Goal: Task Accomplishment & Management: Manage account settings

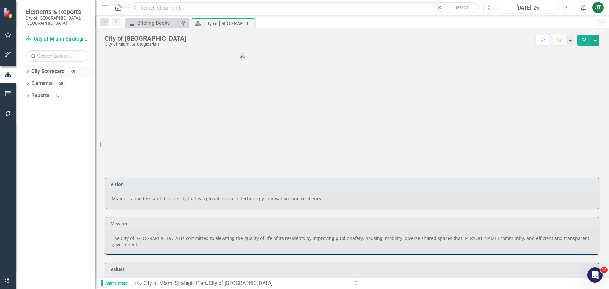
click at [27, 66] on div "Dropdown City Scorecard 39" at bounding box center [60, 72] width 70 height 12
click at [28, 70] on icon "Dropdown" at bounding box center [27, 71] width 4 height 3
click at [33, 93] on icon "Dropdown" at bounding box center [31, 95] width 5 height 4
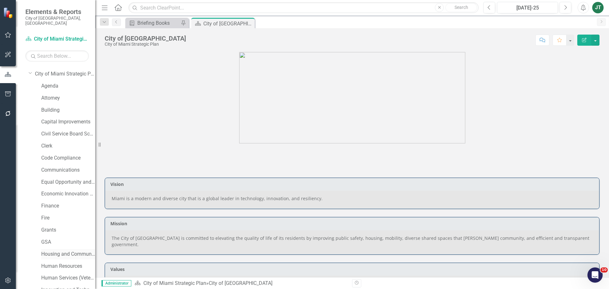
scroll to position [32, 0]
click at [63, 220] on link "Human Resources" at bounding box center [68, 256] width 54 height 7
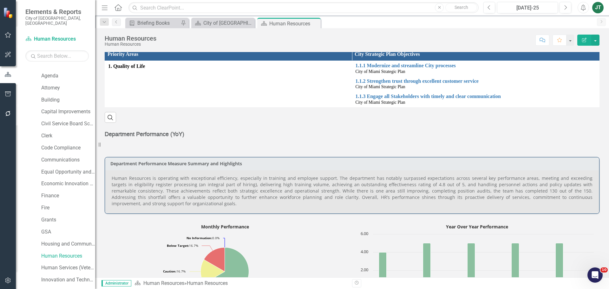
scroll to position [159, 0]
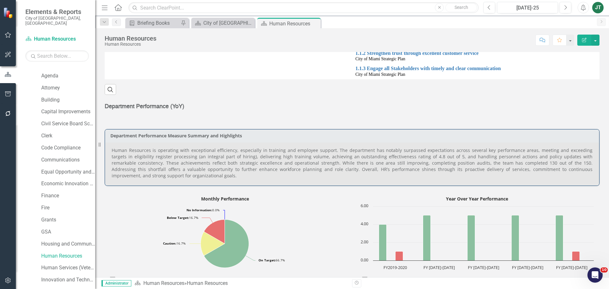
click at [416, 168] on p "Human Resources is operating with exceptional efficiency, especially in trainin…" at bounding box center [352, 163] width 481 height 32
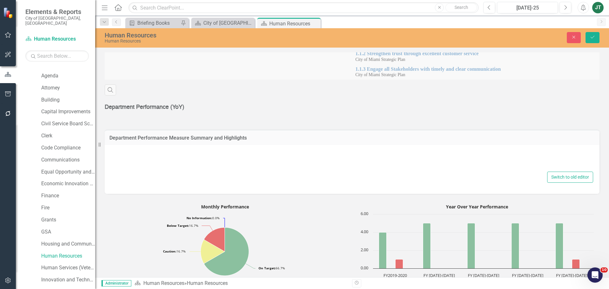
type textarea "<p style="text-align: justify;">Human Resources is operating with exceptional e…"
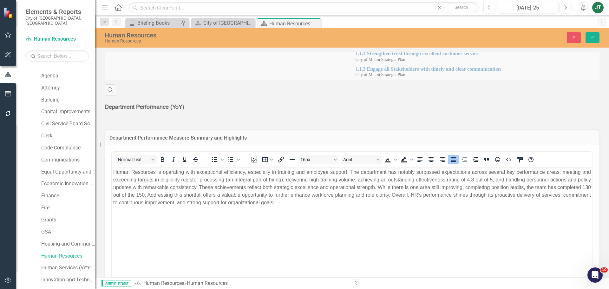
scroll to position [0, 0]
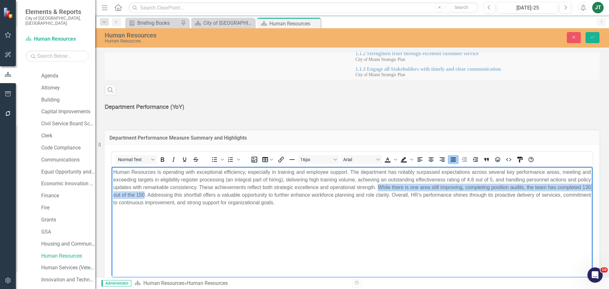
drag, startPoint x: 401, startPoint y: 186, endPoint x: 182, endPoint y: 196, distance: 219.2
click at [182, 196] on p "Human Resources is operating with exceptional efficiency, especially in trainin…" at bounding box center [352, 187] width 478 height 38
paste body "Rich Text Area. Press ALT-0 for help."
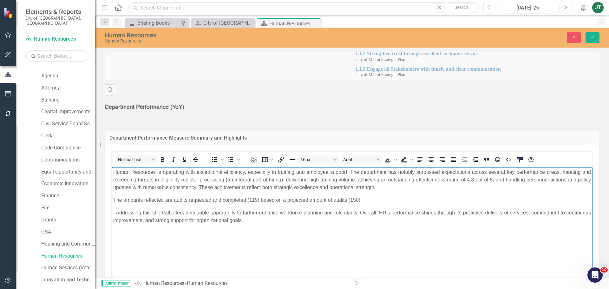
click at [113, 199] on p "The amounts reflected are audits requested and completed (119) based on a proje…" at bounding box center [352, 200] width 478 height 8
drag, startPoint x: 286, startPoint y: 188, endPoint x: 370, endPoint y: 188, distance: 84.1
click at [370, 188] on p "Human Resources is operating with exceptional efficiency, especially in trainin…" at bounding box center [352, 179] width 478 height 23
drag, startPoint x: 129, startPoint y: 201, endPoint x: 273, endPoint y: 200, distance: 144.4
click at [273, 200] on p "The amounts reflected are audits requested and completed (119) based on a proje…" at bounding box center [352, 200] width 478 height 8
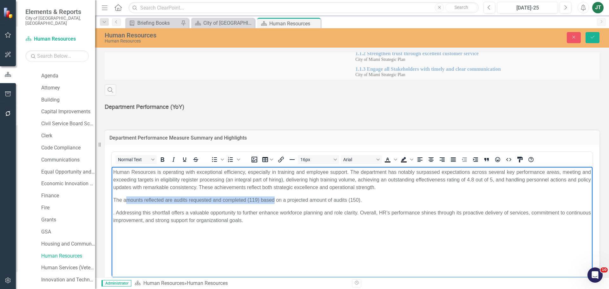
click at [180, 203] on p "The amounts reflected are audits requested and completed (119) based on a proje…" at bounding box center [352, 200] width 478 height 8
click at [247, 201] on p "The amounts reflected are audits requested and completed (119) based on a proje…" at bounding box center [352, 200] width 478 height 8
click at [123, 198] on p "The amounts reflected are audits requested and completed (119) based on a proje…" at bounding box center [352, 200] width 478 height 8
drag, startPoint x: 123, startPoint y: 198, endPoint x: 88, endPoint y: 196, distance: 34.9
click at [112, 196] on html "Human Resources is operating with exceptional efficiency, especially in trainin…" at bounding box center [352, 214] width 481 height 95
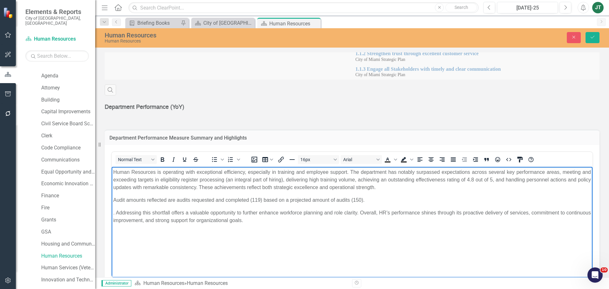
click at [184, 203] on p "Audit amounts reflected are audits requested and completed (119) based on a pro…" at bounding box center [352, 200] width 478 height 8
click at [115, 199] on p "Audit amounts reflected are those requested and completed (119) based on a proj…" at bounding box center [352, 200] width 478 height 8
click at [113, 203] on p "Audit amounts reflected are those requested and completed (119) based on a proj…" at bounding box center [352, 200] width 478 height 8
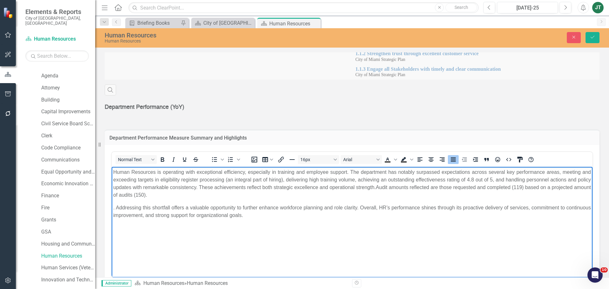
click at [118, 206] on p ". Addressing this shortfall offers a valuable opportunity to further enhance wo…" at bounding box center [352, 211] width 478 height 15
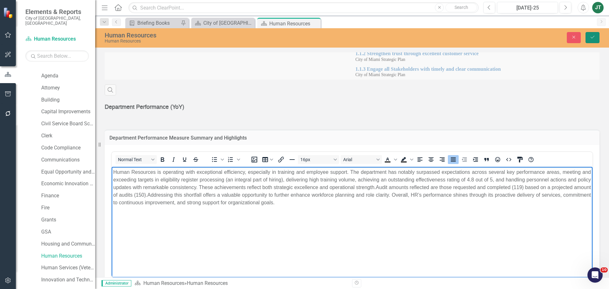
drag, startPoint x: 593, startPoint y: 38, endPoint x: 590, endPoint y: 43, distance: 6.3
click at [487, 38] on icon "Save" at bounding box center [593, 37] width 6 height 4
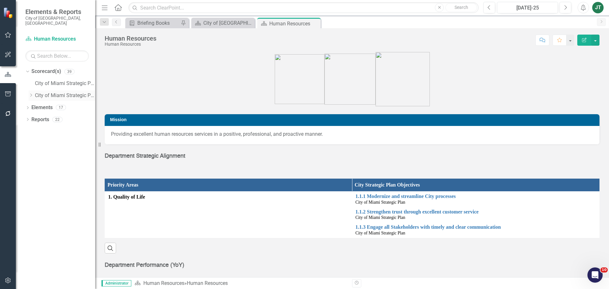
click at [30, 93] on icon "Dropdown" at bounding box center [31, 95] width 5 height 4
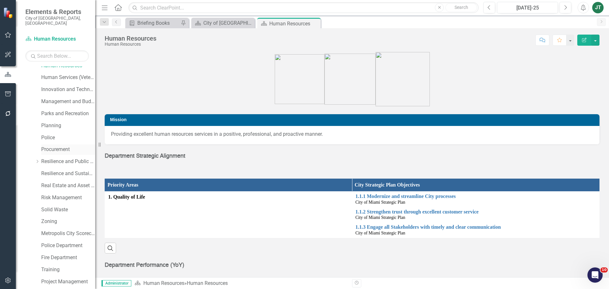
scroll to position [253, 0]
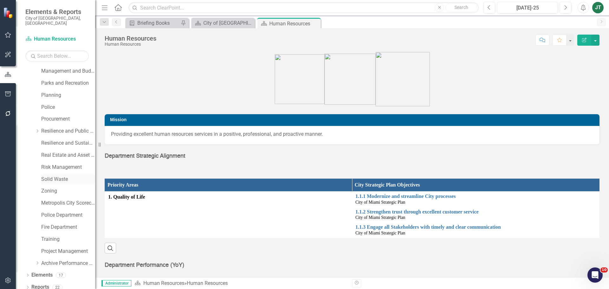
click at [51, 176] on link "Solid Waste" at bounding box center [68, 179] width 54 height 7
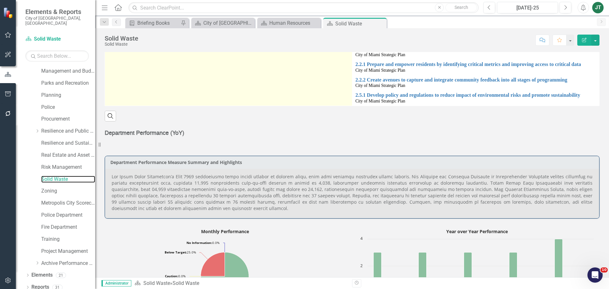
scroll to position [254, 0]
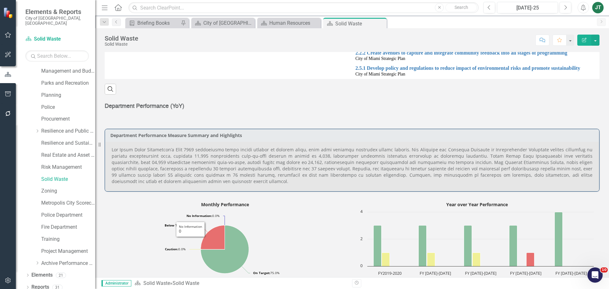
click at [156, 155] on p at bounding box center [352, 166] width 481 height 38
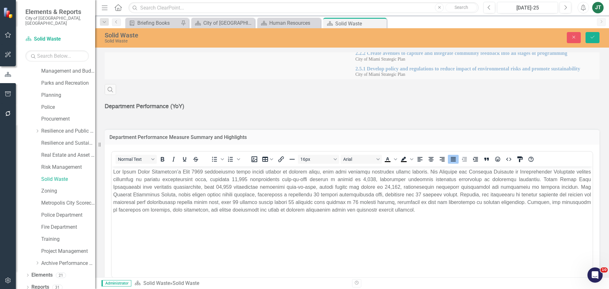
scroll to position [0, 0]
drag, startPoint x: 212, startPoint y: 214, endPoint x: 247, endPoint y: 215, distance: 35.9
click at [215, 215] on body "Rich Text Area. Press ALT-0 for help." at bounding box center [352, 213] width 481 height 95
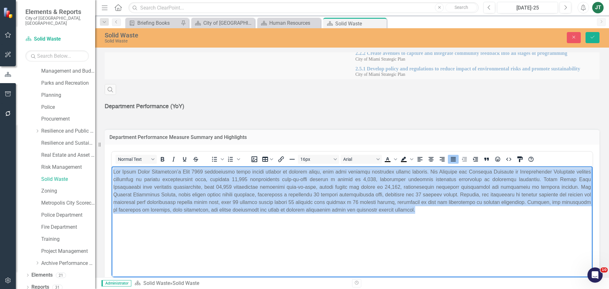
drag, startPoint x: 399, startPoint y: 215, endPoint x: 81, endPoint y: 155, distance: 323.7
click at [112, 166] on html at bounding box center [352, 213] width 481 height 95
paste body "Rich Text Area. Press ALT-0 for help."
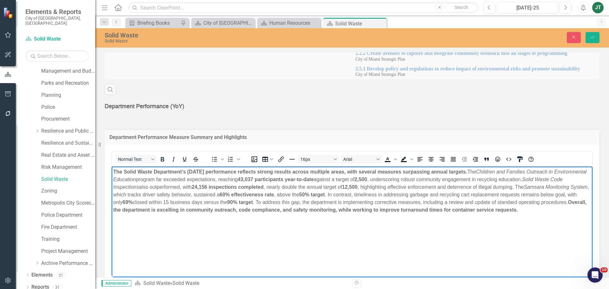
click at [314, 220] on body "The Solid Waste Department’s [DATE] performance reflects strong results across …" at bounding box center [352, 213] width 481 height 95
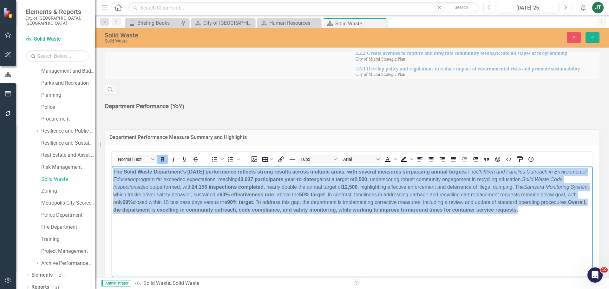
drag, startPoint x: 169, startPoint y: 218, endPoint x: 88, endPoint y: 159, distance: 99.8
click at [112, 166] on html "The Solid Waste Department’s [DATE] performance reflects strong results across …" at bounding box center [352, 213] width 481 height 95
click at [162, 155] on button "Bold" at bounding box center [162, 159] width 11 height 9
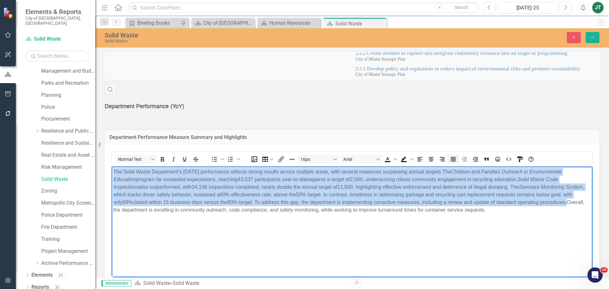
click at [449, 155] on button "Justify" at bounding box center [453, 159] width 11 height 9
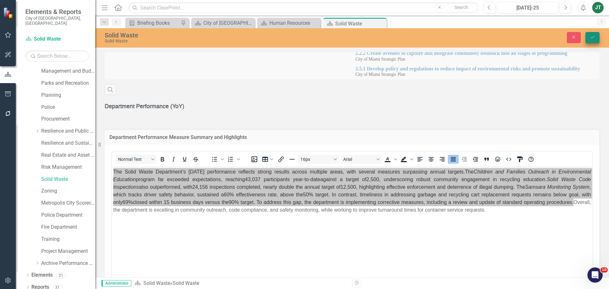
click at [487, 36] on button "Save" at bounding box center [593, 37] width 14 height 11
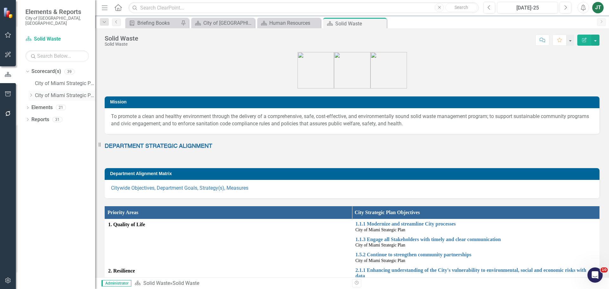
click at [31, 93] on icon "Dropdown" at bounding box center [31, 95] width 5 height 4
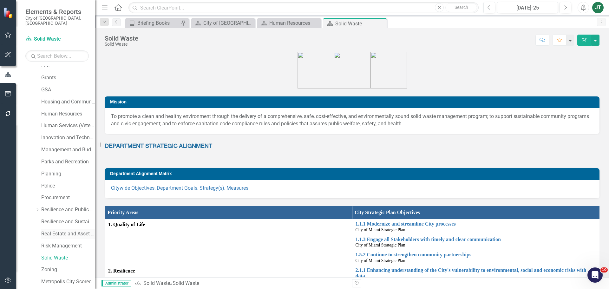
scroll to position [190, 0]
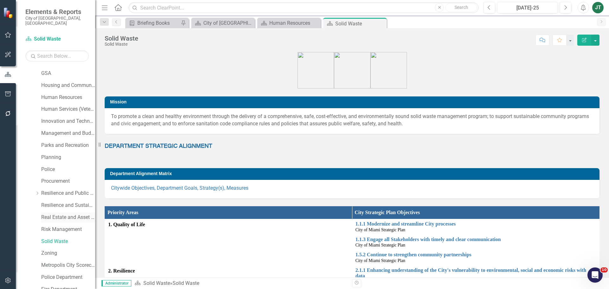
click at [52, 214] on link "Real Estate and Asset Management" at bounding box center [68, 217] width 54 height 7
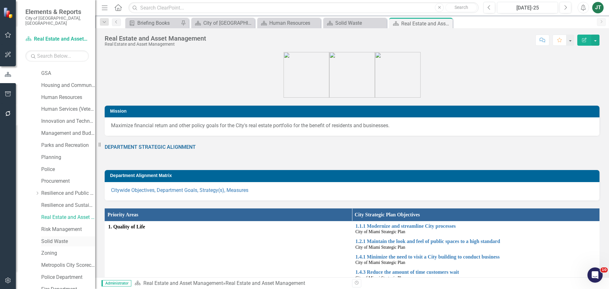
click at [60, 220] on div "Solid Waste" at bounding box center [68, 241] width 54 height 10
click at [59, 220] on link "Solid Waste" at bounding box center [68, 241] width 54 height 7
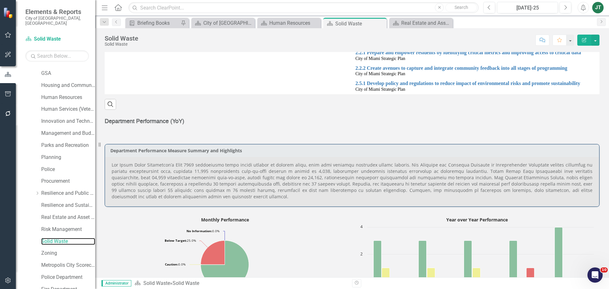
scroll to position [254, 0]
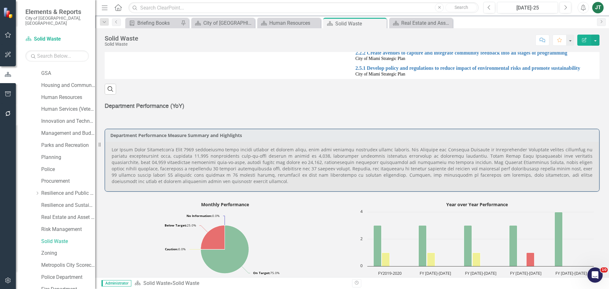
click at [189, 155] on p at bounding box center [352, 166] width 481 height 38
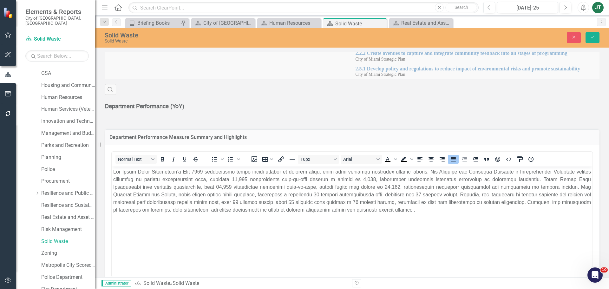
scroll to position [0, 0]
drag, startPoint x: 194, startPoint y: 212, endPoint x: 250, endPoint y: 208, distance: 56.6
click at [195, 212] on p "Rich Text Area. Press ALT-0 for help." at bounding box center [352, 191] width 478 height 46
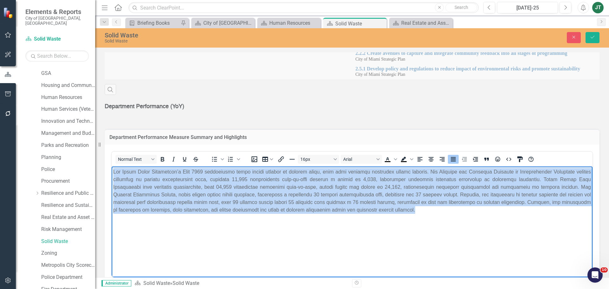
drag, startPoint x: 446, startPoint y: 211, endPoint x: 203, endPoint y: 195, distance: 243.3
click at [112, 166] on html at bounding box center [352, 213] width 481 height 95
paste body "Rich Text Area. Press ALT-0 for help."
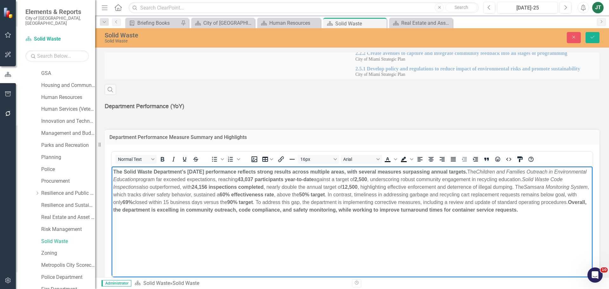
drag, startPoint x: 363, startPoint y: 218, endPoint x: 360, endPoint y: 220, distance: 3.8
click at [363, 214] on p "The Solid Waste Department’s [DATE] performance reflects strong results across …" at bounding box center [352, 191] width 478 height 46
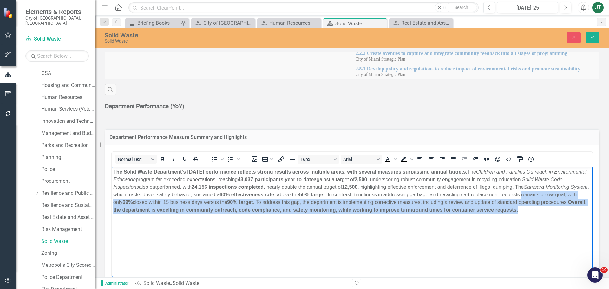
drag, startPoint x: 308, startPoint y: 224, endPoint x: 222, endPoint y: 364, distance: 163.9
click at [112, 202] on html "The Solid Waste Department’s [DATE] performance reflects strong results across …" at bounding box center [352, 213] width 481 height 95
click at [160, 220] on body "The Solid Waste Department’s [DATE] performance reflects strong results across …" at bounding box center [352, 213] width 481 height 95
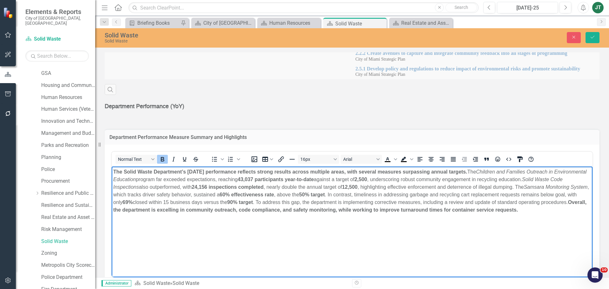
drag, startPoint x: 181, startPoint y: 202, endPoint x: 189, endPoint y: 201, distance: 7.7
click at [133, 202] on strong "69%" at bounding box center [127, 201] width 10 height 5
click at [133, 201] on strong "69%" at bounding box center [127, 201] width 10 height 5
click at [268, 201] on strong "90% target" at bounding box center [255, 201] width 26 height 5
click at [273, 193] on strong "60% effectiveness rate" at bounding box center [247, 194] width 55 height 5
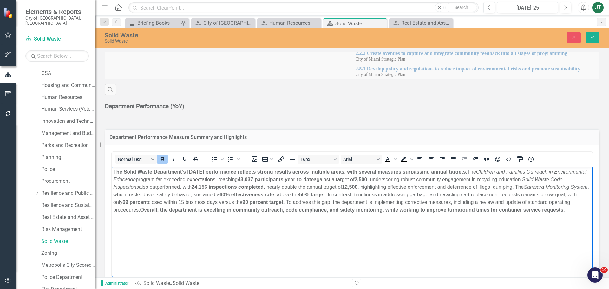
click at [274, 192] on strong "60% effectiveness rate" at bounding box center [247, 194] width 55 height 5
click at [340, 192] on strong "50% target" at bounding box center [327, 194] width 26 height 5
click at [204, 214] on p "The Solid Waste Department’s [DATE] performance reflects strong results across …" at bounding box center [352, 191] width 478 height 46
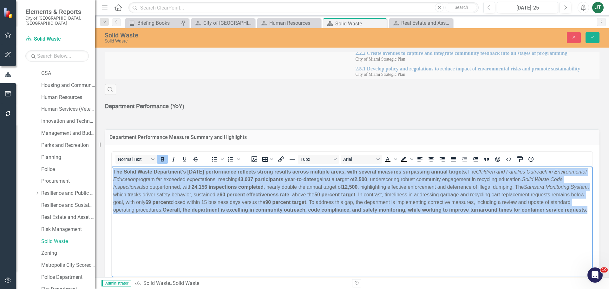
drag, startPoint x: 207, startPoint y: 217, endPoint x: 65, endPoint y: 156, distance: 154.5
click at [112, 166] on html "The Solid Waste Department’s [DATE] performance reflects strong results across …" at bounding box center [352, 213] width 481 height 95
click at [161, 155] on icon "Bold" at bounding box center [163, 159] width 8 height 8
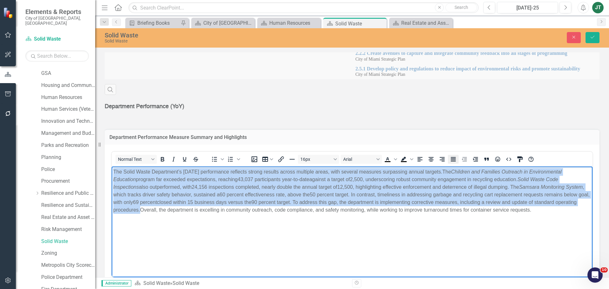
click at [453, 157] on icon "Justify" at bounding box center [453, 159] width 5 height 4
click at [463, 208] on p "The Solid Waste Department’s [DATE] performance reflects strong results across …" at bounding box center [352, 191] width 478 height 46
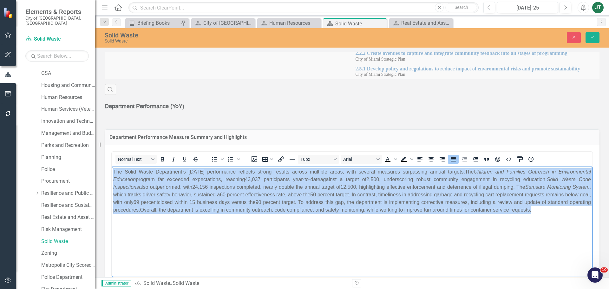
drag, startPoint x: 570, startPoint y: 213, endPoint x: 23, endPoint y: 154, distance: 549.9
click at [112, 166] on html "The Solid Waste Department’s [DATE] performance reflects strong results across …" at bounding box center [352, 213] width 481 height 95
click at [176, 155] on icon "Italic" at bounding box center [174, 159] width 8 height 8
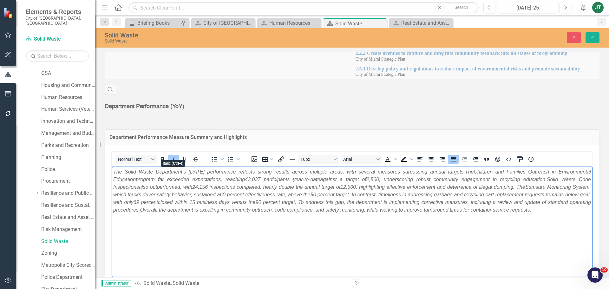
click at [175, 155] on icon "Italic" at bounding box center [174, 159] width 8 height 8
click at [487, 36] on icon "Save" at bounding box center [593, 37] width 6 height 4
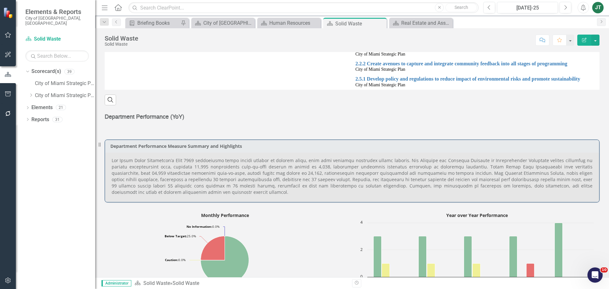
scroll to position [254, 0]
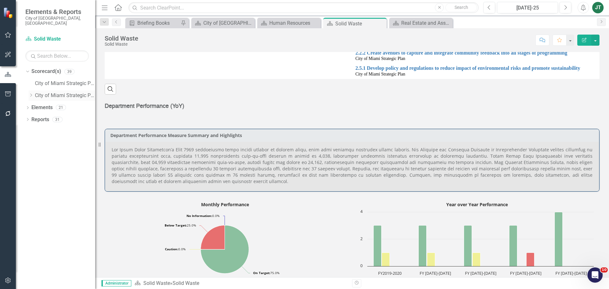
click at [30, 93] on icon "Dropdown" at bounding box center [31, 95] width 5 height 4
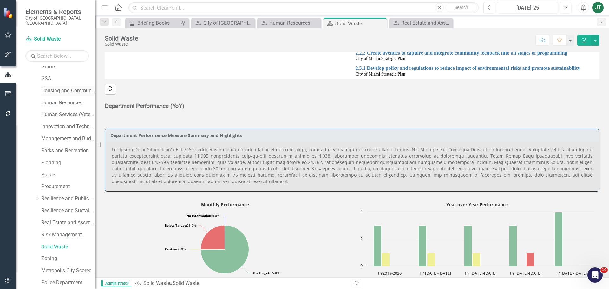
scroll to position [190, 0]
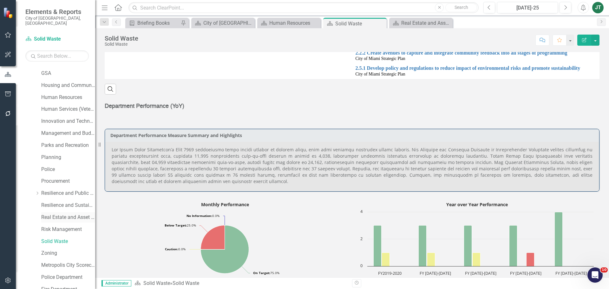
click at [73, 214] on link "Real Estate and Asset Management" at bounding box center [68, 217] width 54 height 7
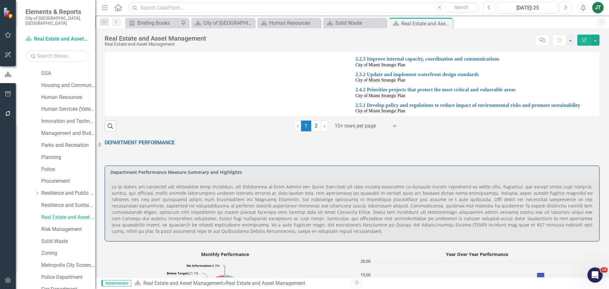
scroll to position [317, 0]
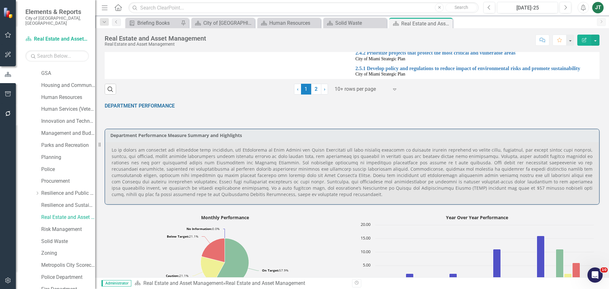
click at [228, 198] on p at bounding box center [352, 172] width 481 height 51
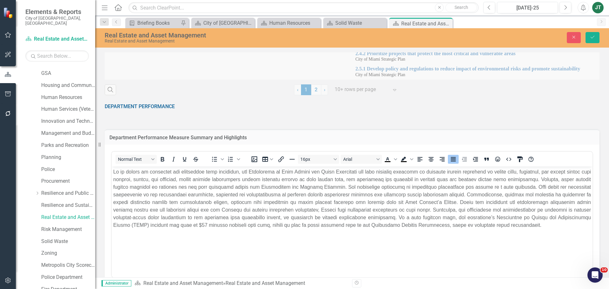
scroll to position [0, 0]
click at [329, 220] on body "Rich Text Area. Press ALT-0 for help." at bounding box center [352, 214] width 481 height 95
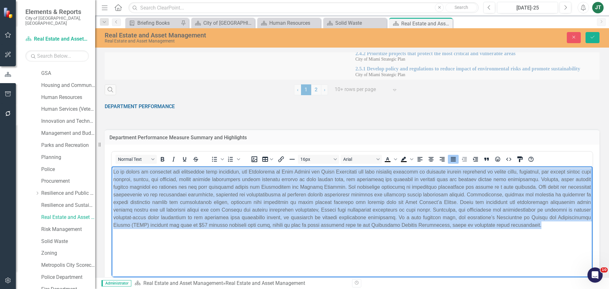
drag, startPoint x: 539, startPoint y: 228, endPoint x: 153, endPoint y: 177, distance: 389.5
click at [112, 167] on html at bounding box center [352, 214] width 481 height 95
paste body "Rich Text Area. Press ALT-0 for help."
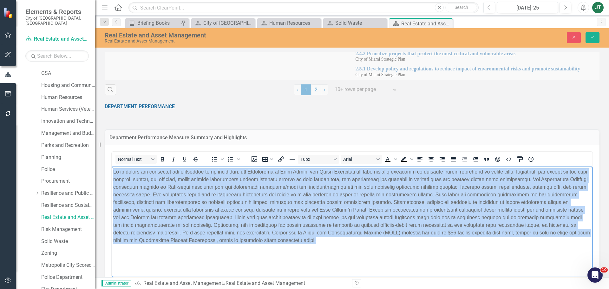
drag, startPoint x: 345, startPoint y: 242, endPoint x: 13, endPoint y: 146, distance: 345.5
click at [112, 167] on html at bounding box center [352, 214] width 481 height 95
click at [451, 163] on icon "Justify" at bounding box center [454, 159] width 8 height 8
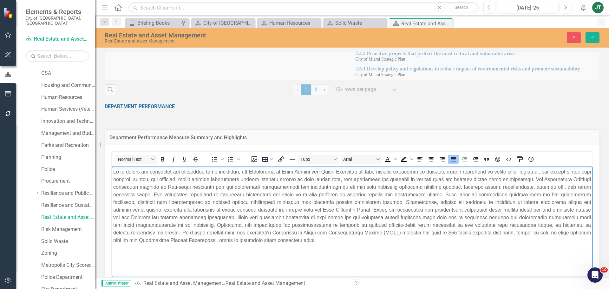
click at [316, 183] on p "Rich Text Area. Press ALT-0 for help." at bounding box center [352, 206] width 478 height 76
drag, startPoint x: 200, startPoint y: 187, endPoint x: 183, endPoint y: 186, distance: 16.2
click at [183, 186] on p "Rich Text Area. Press ALT-0 for help." at bounding box center [352, 206] width 478 height 76
click at [208, 186] on p "Rich Text Area. Press ALT-0 for help." at bounding box center [352, 206] width 478 height 76
click at [343, 186] on p "Rich Text Area. Press ALT-0 for help." at bounding box center [352, 206] width 478 height 76
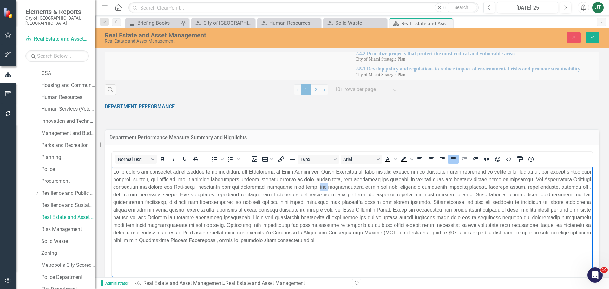
drag, startPoint x: 362, startPoint y: 186, endPoint x: 353, endPoint y: 187, distance: 8.6
click at [353, 187] on p "Rich Text Area. Press ALT-0 for help." at bounding box center [352, 206] width 478 height 76
click at [399, 185] on p "Rich Text Area. Press ALT-0 for help." at bounding box center [352, 206] width 478 height 76
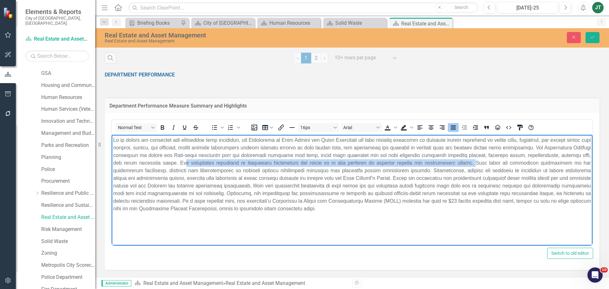
drag, startPoint x: 228, startPoint y: 162, endPoint x: 490, endPoint y: 163, distance: 261.8
click at [487, 163] on p "Rich Text Area. Press ALT-0 for help." at bounding box center [352, 174] width 478 height 76
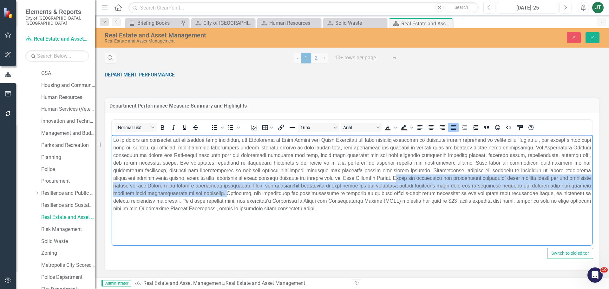
drag, startPoint x: 381, startPoint y: 177, endPoint x: 243, endPoint y: 195, distance: 139.4
click at [243, 195] on p "Rich Text Area. Press ALT-0 for help." at bounding box center [352, 174] width 478 height 76
click at [374, 187] on p "Rich Text Area. Press ALT-0 for help." at bounding box center [352, 174] width 478 height 76
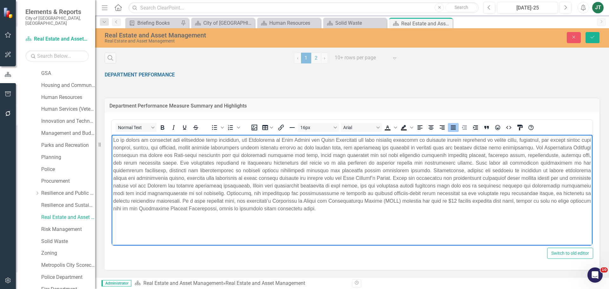
click at [381, 184] on p "Rich Text Area. Press ALT-0 for help." at bounding box center [352, 174] width 478 height 76
click at [365, 185] on p "Rich Text Area. Press ALT-0 for help." at bounding box center [352, 174] width 478 height 76
click at [369, 190] on p "Rich Text Area. Press ALT-0 for help." at bounding box center [352, 174] width 478 height 76
click at [365, 185] on p "Rich Text Area. Press ALT-0 for help." at bounding box center [352, 174] width 478 height 76
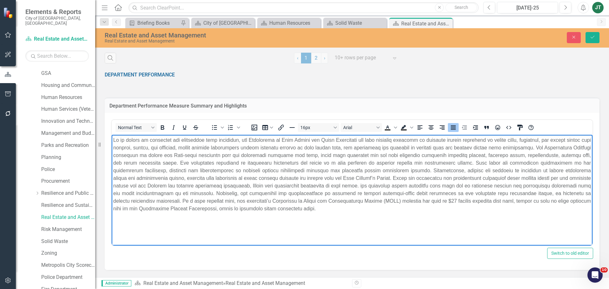
click at [416, 187] on p "Rich Text Area. Press ALT-0 for help." at bounding box center [352, 174] width 478 height 76
click at [381, 187] on p "Rich Text Area. Press ALT-0 for help." at bounding box center [352, 174] width 478 height 76
click at [385, 210] on p "Rich Text Area. Press ALT-0 for help." at bounding box center [352, 174] width 478 height 76
click at [487, 36] on icon "Save" at bounding box center [593, 37] width 6 height 4
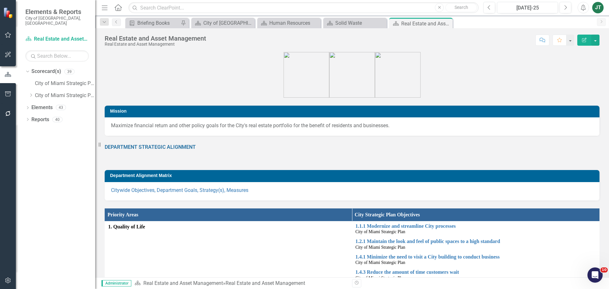
scroll to position [0, 0]
drag, startPoint x: 29, startPoint y: 89, endPoint x: 43, endPoint y: 117, distance: 31.9
click at [29, 93] on icon "Dropdown" at bounding box center [31, 95] width 5 height 4
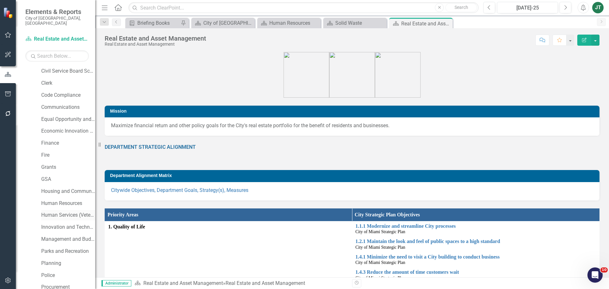
scroll to position [95, 0]
click at [55, 213] on link "Innovation and Technology" at bounding box center [68, 216] width 54 height 7
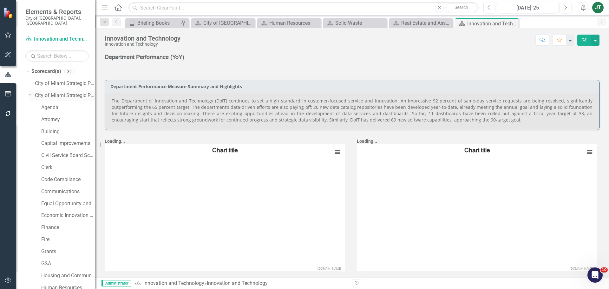
click at [30, 92] on icon "Dropdown" at bounding box center [31, 94] width 4 height 5
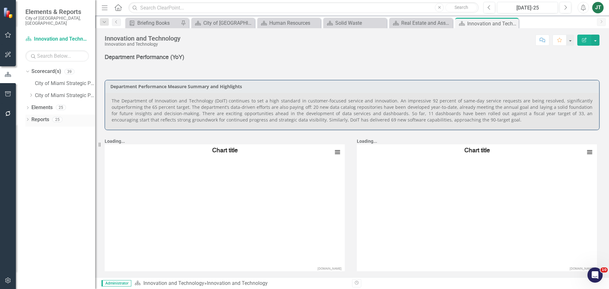
click at [41, 116] on link "Reports" at bounding box center [40, 119] width 18 height 7
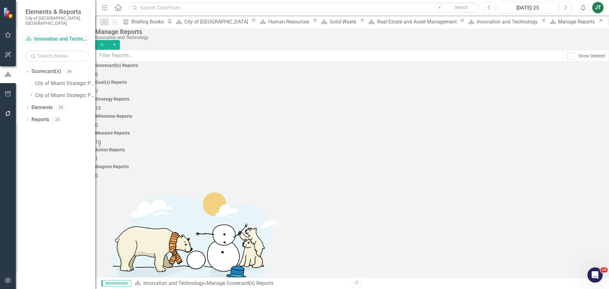
click at [48, 36] on link "Scorecard(s) Innovation and Technology" at bounding box center [56, 39] width 63 height 7
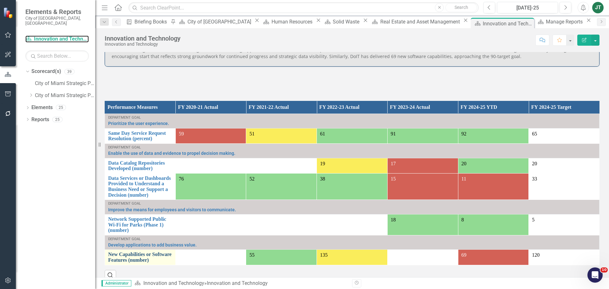
scroll to position [317, 0]
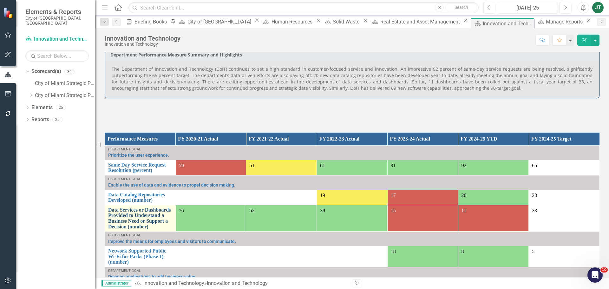
click at [132, 218] on link "Data Services or Dashboards Provided to Understand a Business Need or Support a…" at bounding box center [140, 218] width 64 height 22
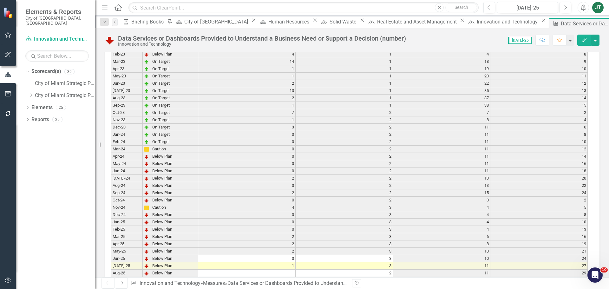
scroll to position [861, 0]
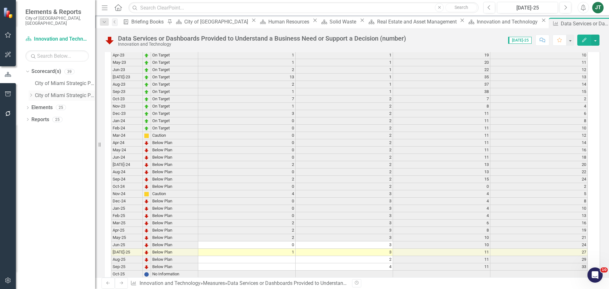
click at [30, 93] on icon "Dropdown" at bounding box center [31, 95] width 5 height 4
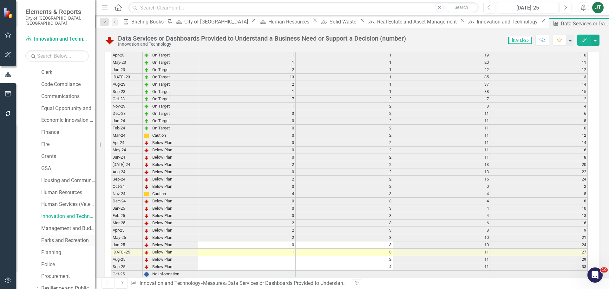
scroll to position [127, 0]
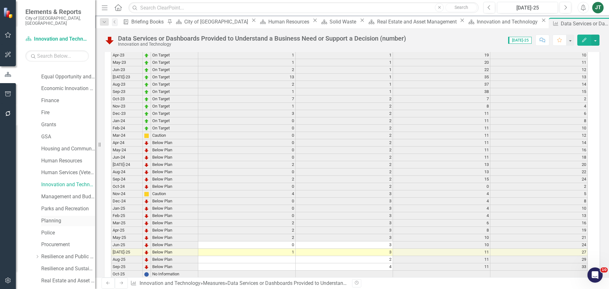
click at [50, 217] on link "Planning" at bounding box center [68, 220] width 54 height 7
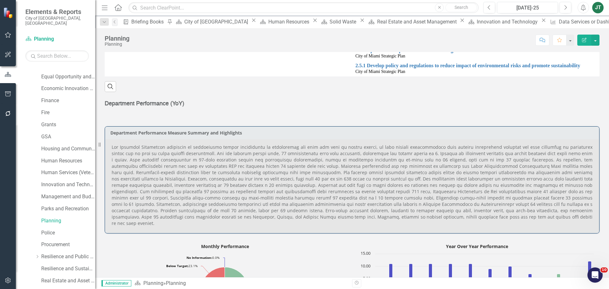
scroll to position [286, 0]
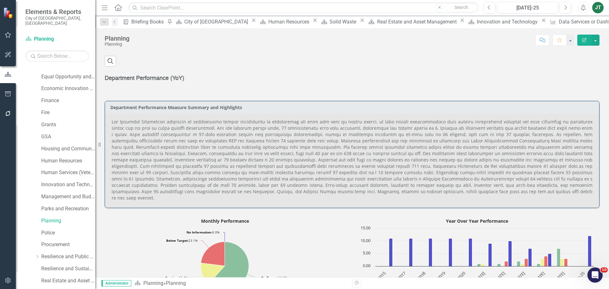
drag, startPoint x: 214, startPoint y: 154, endPoint x: 377, endPoint y: 156, distance: 162.8
click at [376, 156] on p at bounding box center [352, 160] width 481 height 82
